Goal: Task Accomplishment & Management: Manage account settings

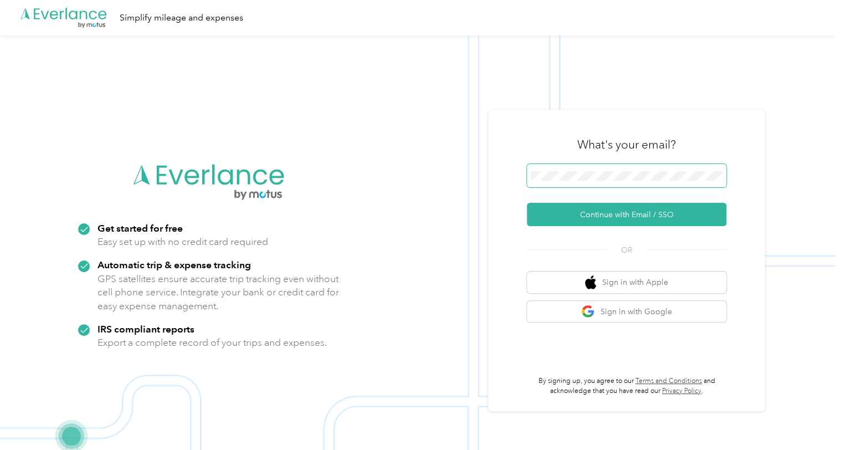
click at [577, 182] on span at bounding box center [626, 175] width 199 height 23
click at [619, 213] on button "Continue with Email / SSO" at bounding box center [626, 214] width 199 height 23
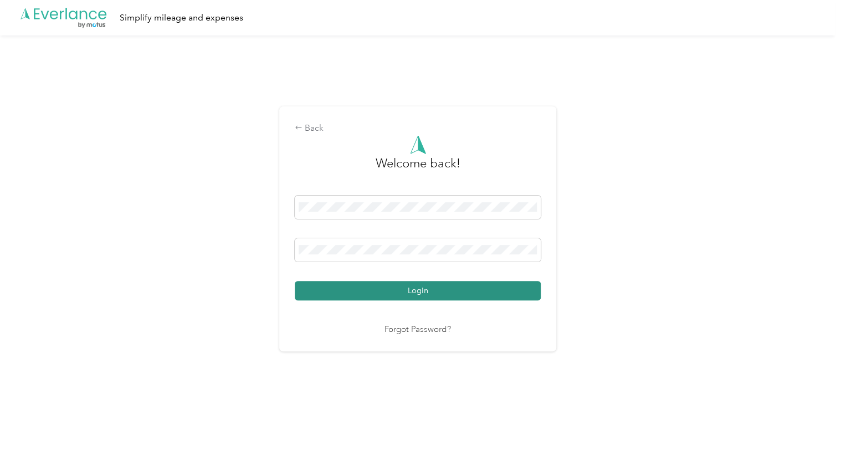
click at [399, 284] on button "Login" at bounding box center [418, 290] width 246 height 19
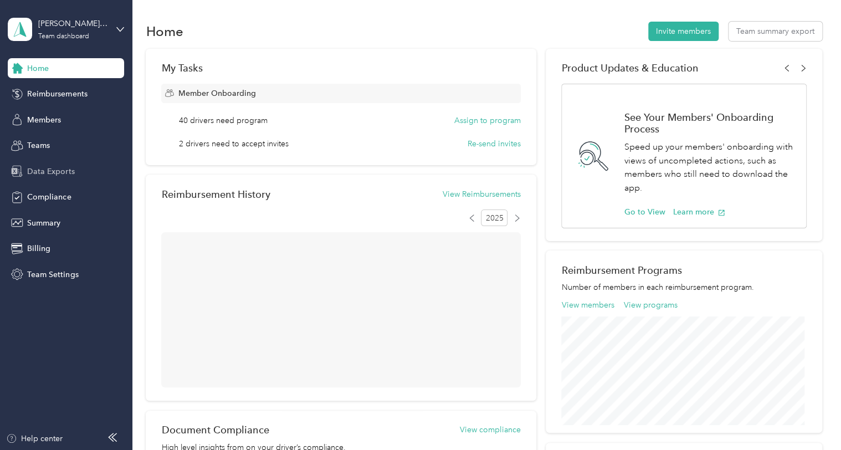
click at [45, 175] on span "Data Exports" at bounding box center [50, 172] width 47 height 12
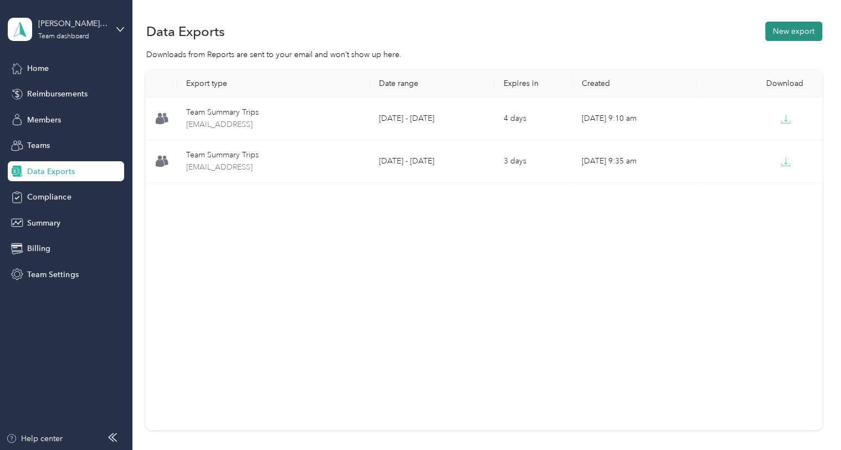
click at [778, 29] on button "New export" at bounding box center [793, 31] width 57 height 19
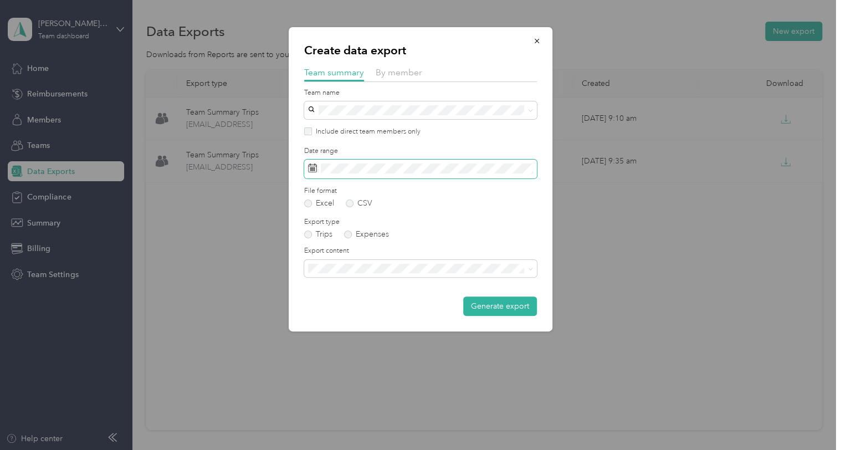
click at [349, 175] on span at bounding box center [420, 169] width 233 height 19
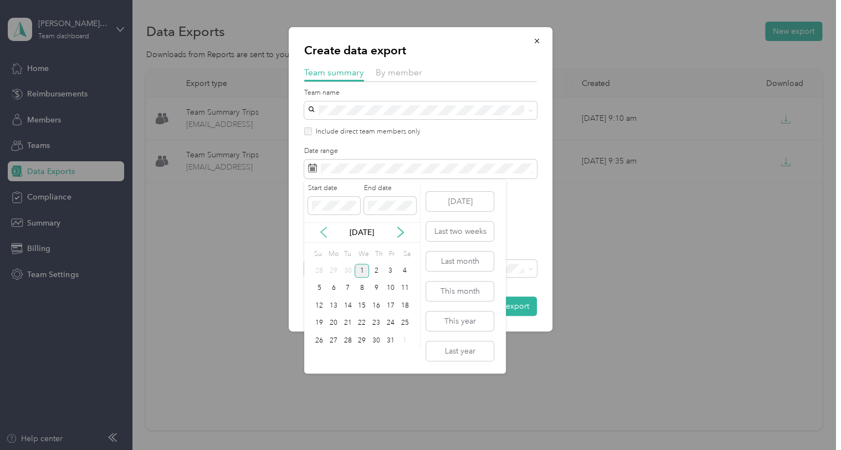
click at [324, 230] on icon at bounding box center [324, 233] width 6 height 10
click at [385, 305] on div "19" at bounding box center [390, 306] width 14 height 14
click at [388, 304] on div "19" at bounding box center [390, 306] width 14 height 14
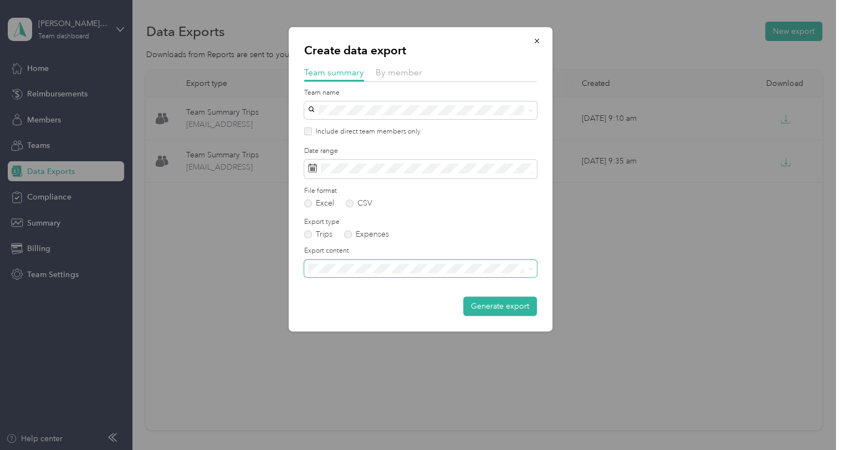
click at [386, 275] on span at bounding box center [420, 269] width 233 height 18
click at [368, 313] on li "Summary and full trips list" at bounding box center [420, 307] width 233 height 19
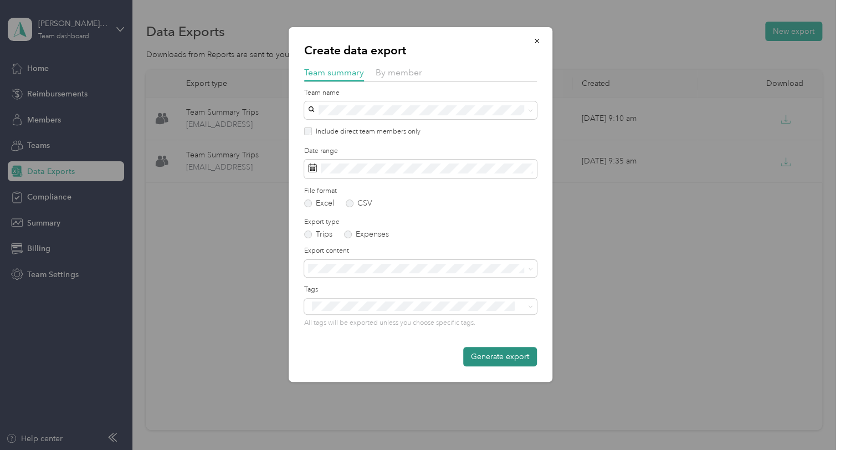
click at [493, 362] on button "Generate export" at bounding box center [500, 356] width 74 height 19
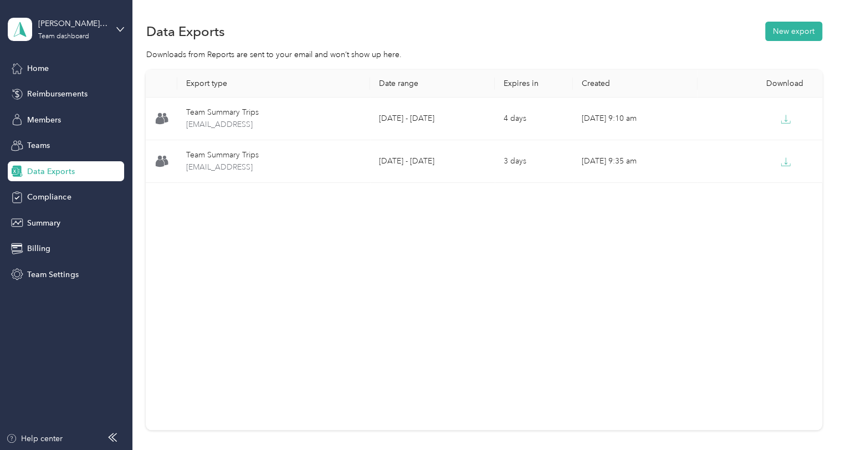
click at [534, 222] on div "Export type Date range Expires in Created Download Team Summary Trips [EMAIL_AD…" at bounding box center [484, 250] width 676 height 360
click at [615, 229] on div "Export type Date range Expires in Created Download Team Summary Trips [EMAIL_AD…" at bounding box center [484, 250] width 676 height 360
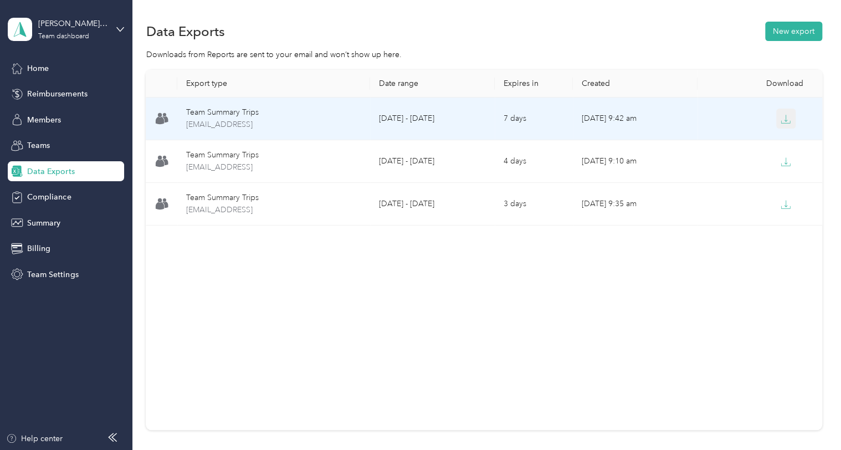
click at [781, 114] on icon "button" at bounding box center [786, 119] width 10 height 10
